Goal: Information Seeking & Learning: Check status

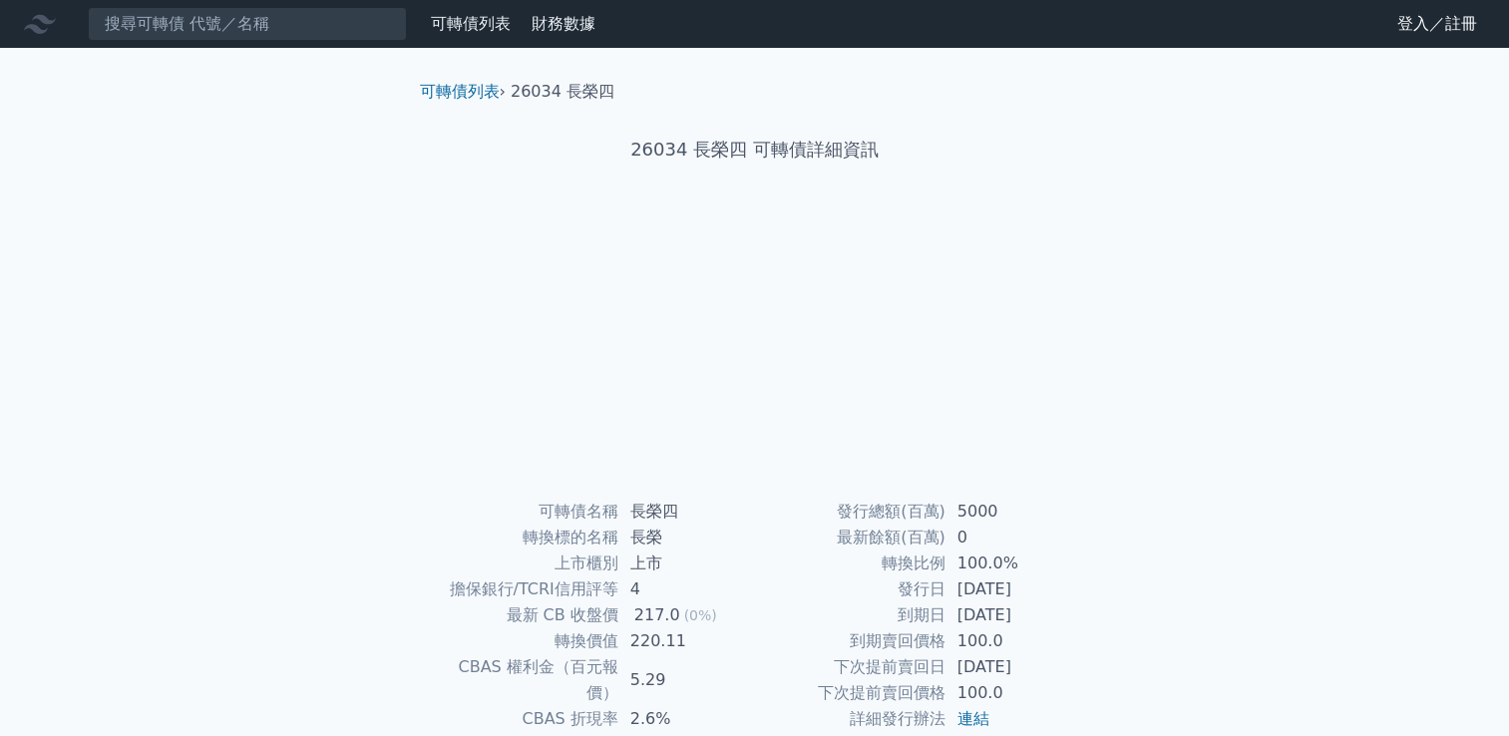
scroll to position [187, 0]
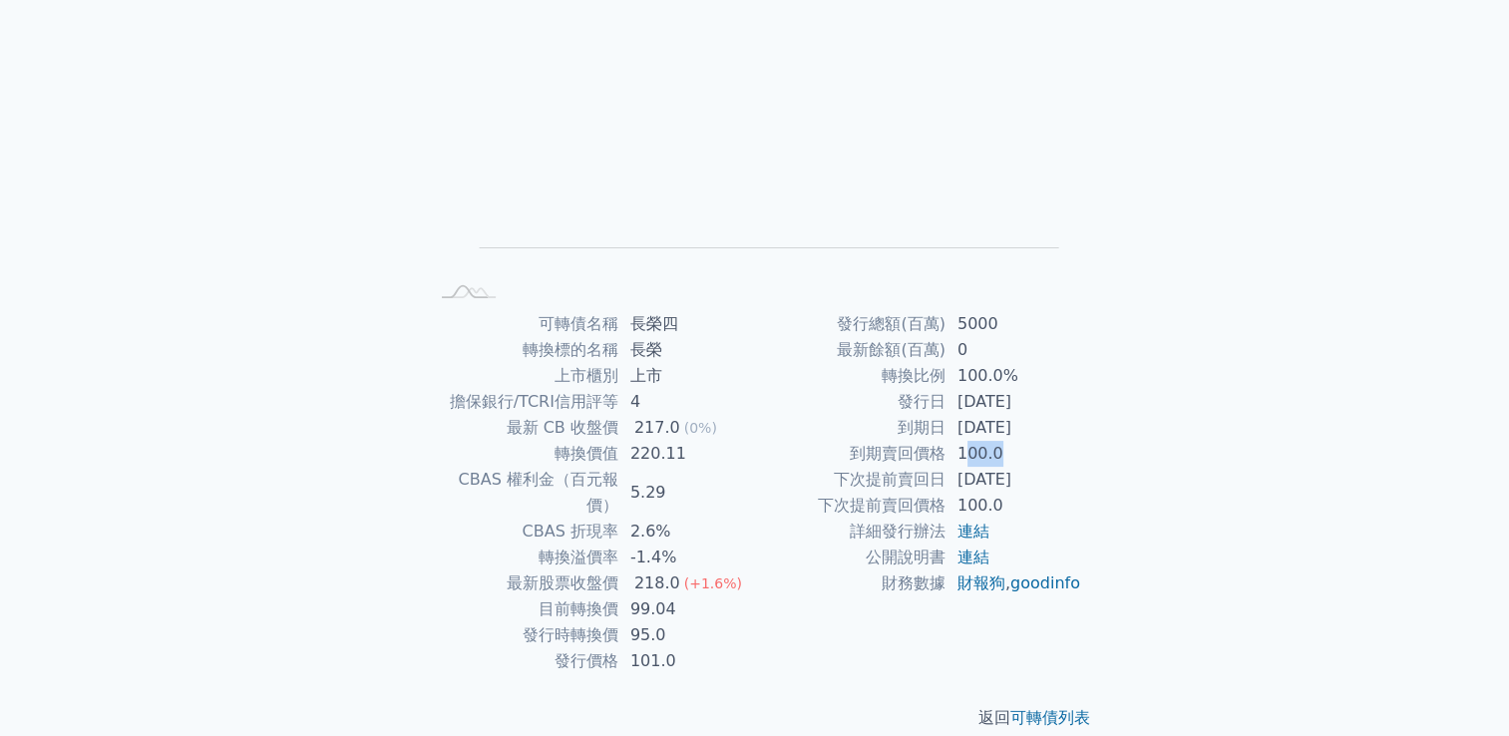
drag, startPoint x: 965, startPoint y: 450, endPoint x: 1000, endPoint y: 456, distance: 35.4
click at [1000, 456] on td "100.0" at bounding box center [1013, 454] width 137 height 26
drag, startPoint x: 622, startPoint y: 582, endPoint x: 699, endPoint y: 577, distance: 77.0
click at [699, 596] on td "99.04" at bounding box center [686, 609] width 137 height 26
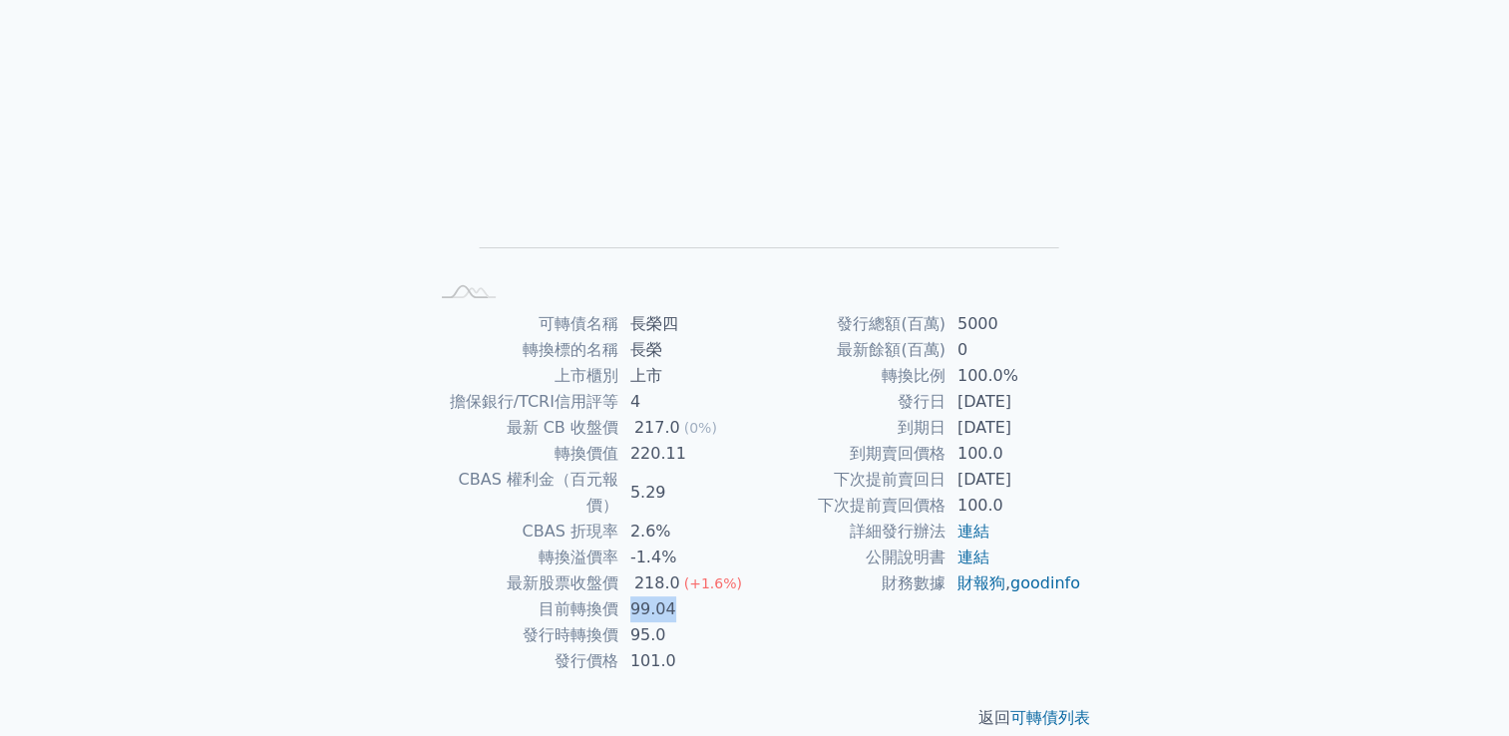
click at [699, 596] on td "99.04" at bounding box center [686, 609] width 137 height 26
click at [944, 486] on td "下次提前賣回日" at bounding box center [850, 480] width 190 height 26
drag, startPoint x: 905, startPoint y: 504, endPoint x: 882, endPoint y: 498, distance: 23.7
click at [882, 498] on td "下次提前賣回價格" at bounding box center [850, 506] width 190 height 26
drag, startPoint x: 882, startPoint y: 498, endPoint x: 818, endPoint y: 502, distance: 64.0
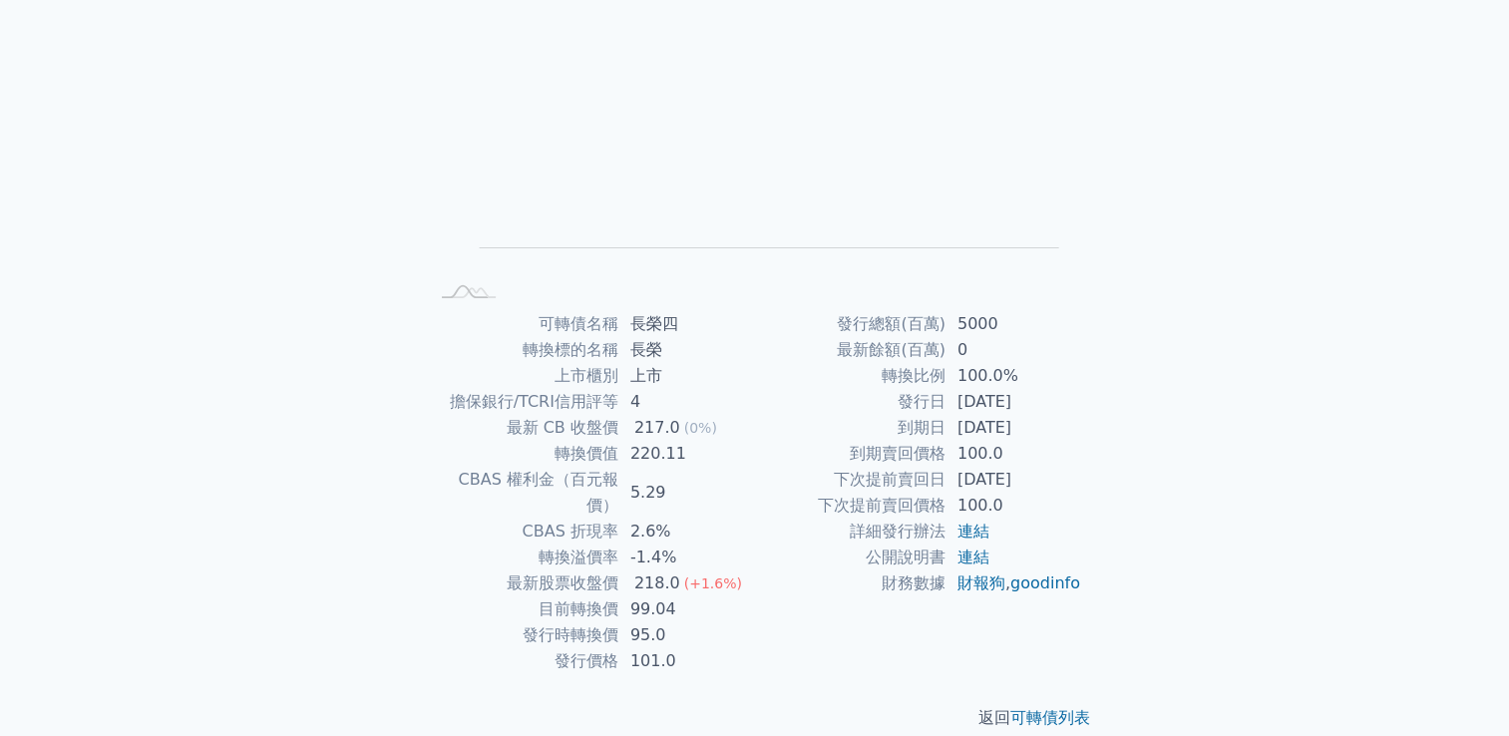
click at [818, 502] on td "下次提前賣回價格" at bounding box center [850, 506] width 190 height 26
